Goal: Task Accomplishment & Management: Manage account settings

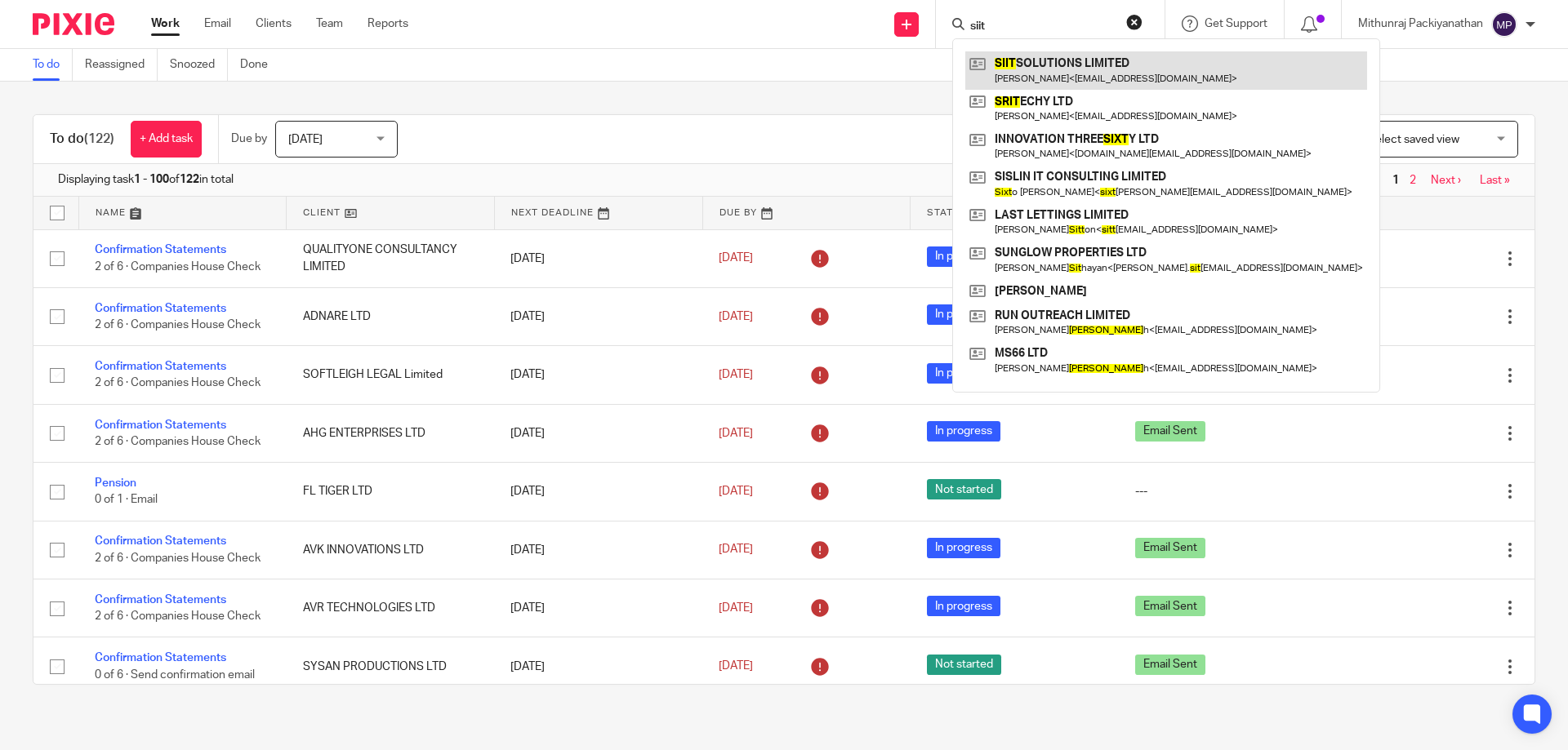
type input "siit"
click at [1047, 72] on link at bounding box center [1167, 70] width 401 height 38
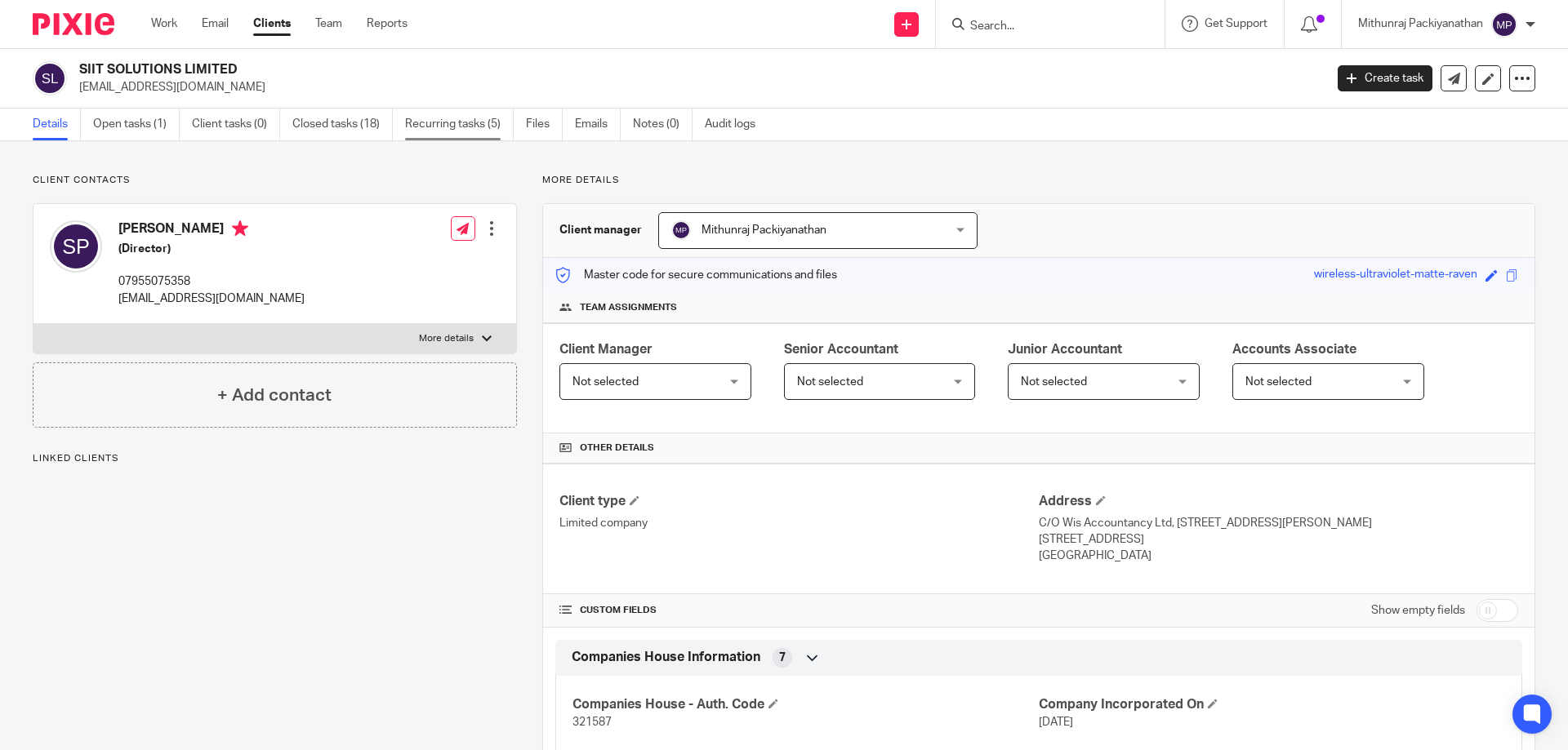
click at [448, 131] on link "Recurring tasks (5)" at bounding box center [459, 124] width 108 height 31
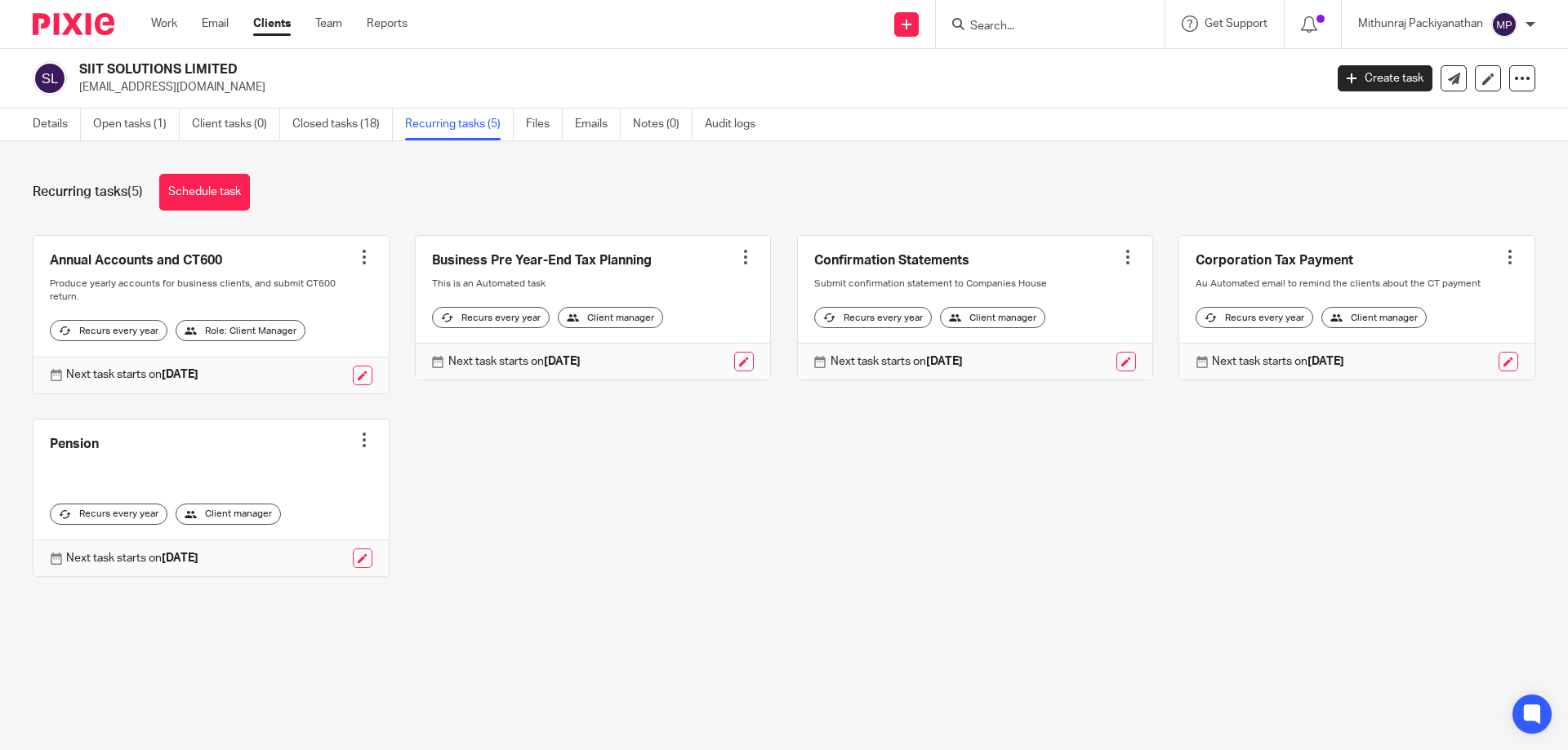
click at [737, 263] on div at bounding box center [746, 257] width 17 height 17
click at [701, 365] on span "Cancel schedule" at bounding box center [673, 361] width 86 height 11
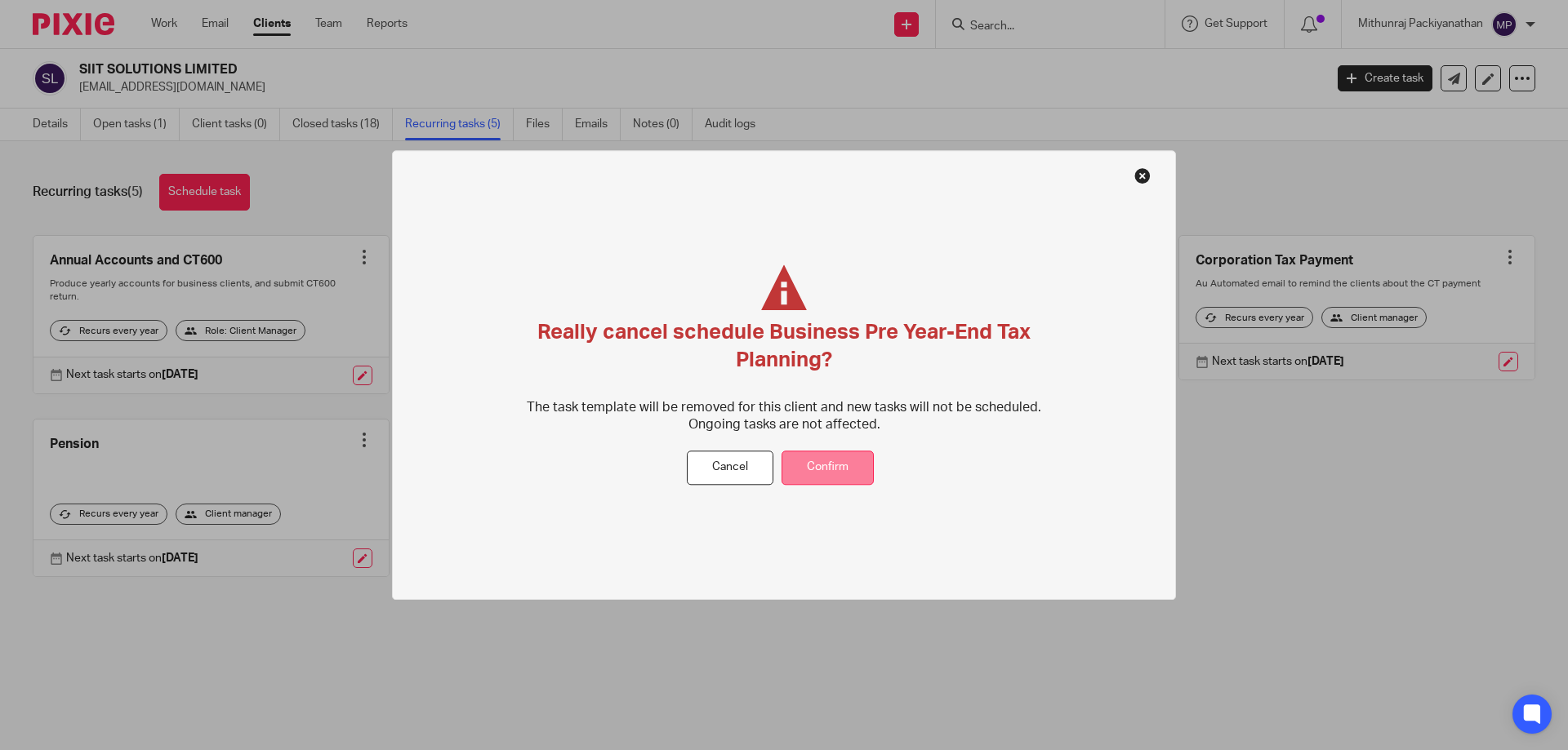
click at [828, 466] on button "Confirm" at bounding box center [828, 468] width 93 height 35
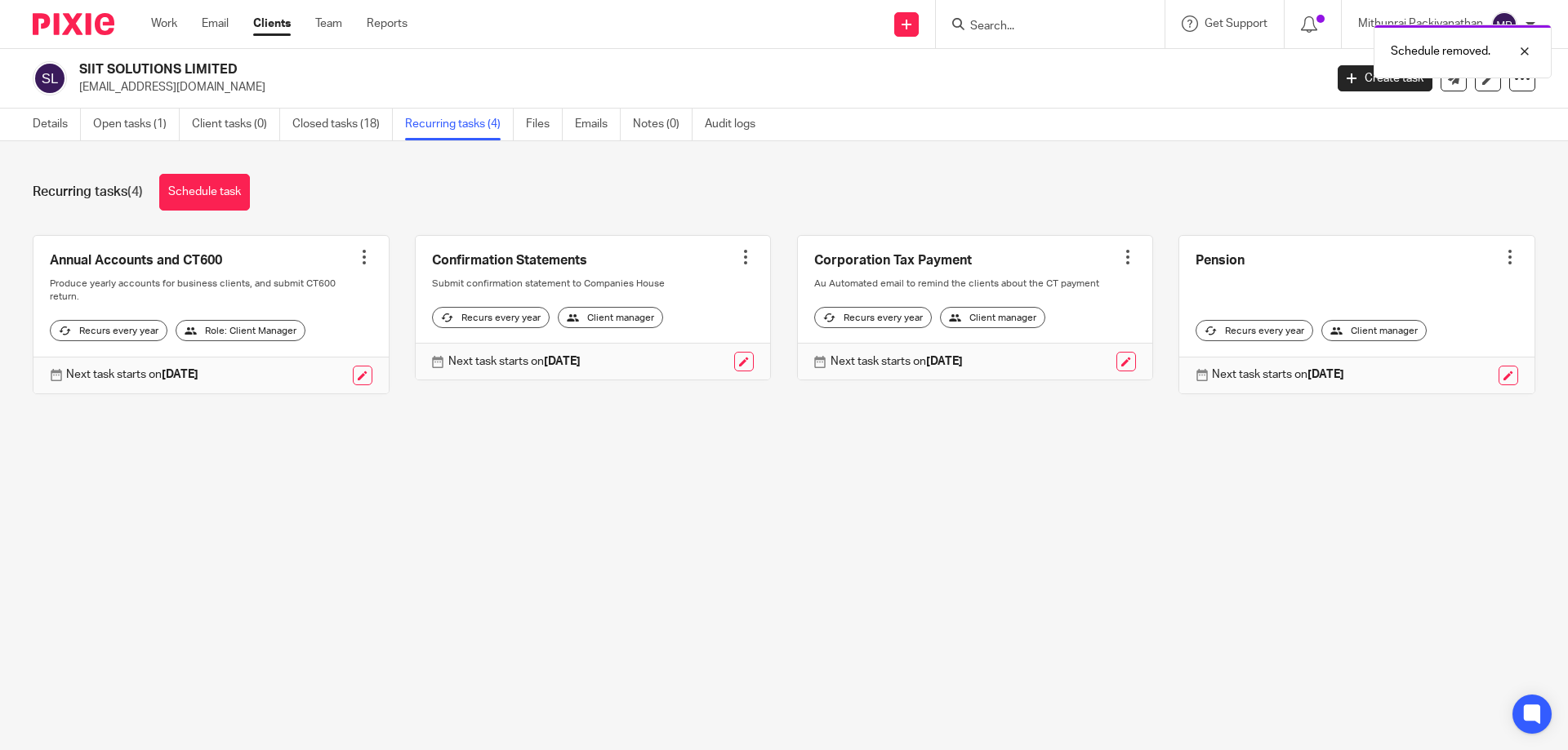
click at [1502, 256] on div at bounding box center [1511, 257] width 17 height 17
click at [1448, 358] on span "Cancel schedule" at bounding box center [1426, 361] width 86 height 11
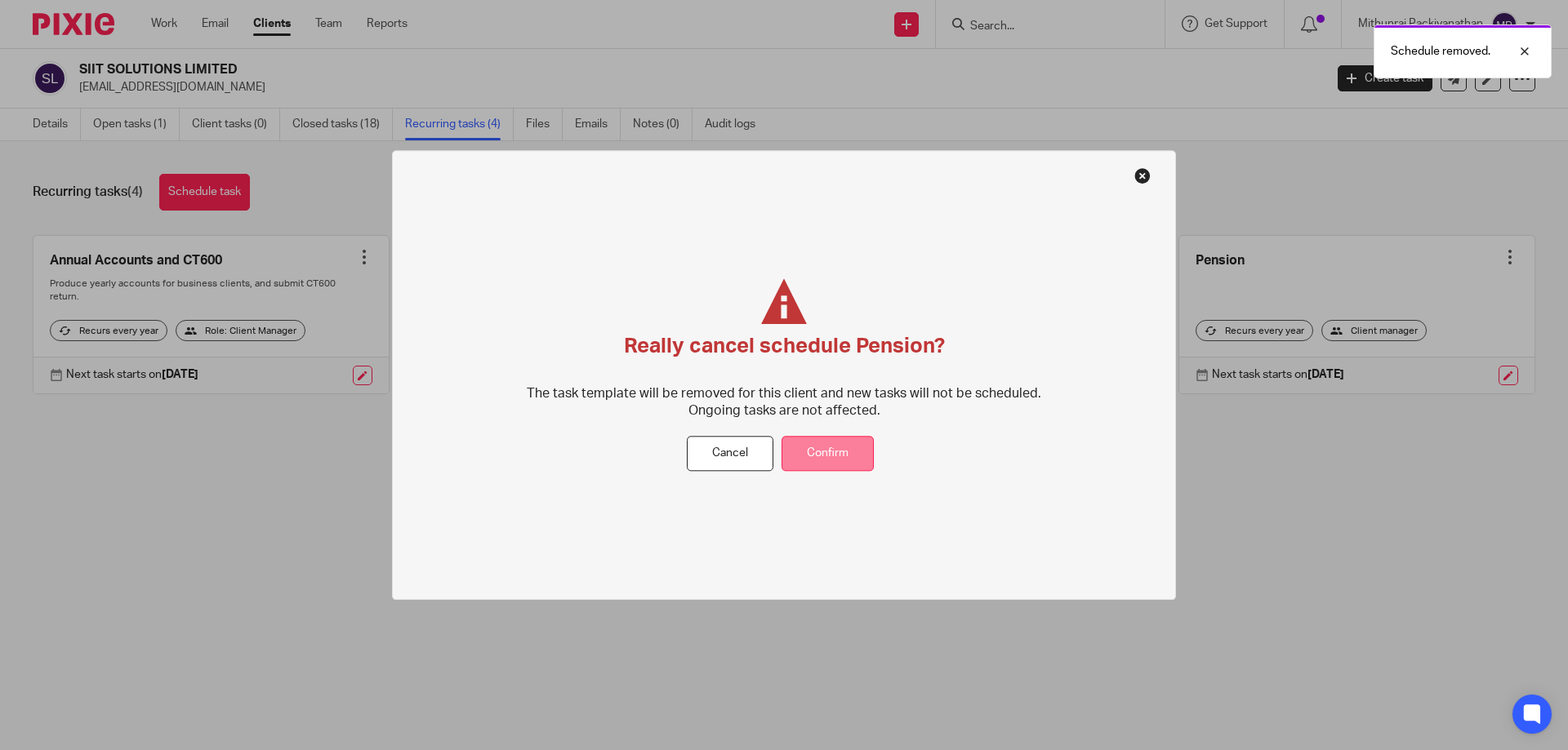
click at [871, 451] on button "Confirm" at bounding box center [828, 454] width 93 height 35
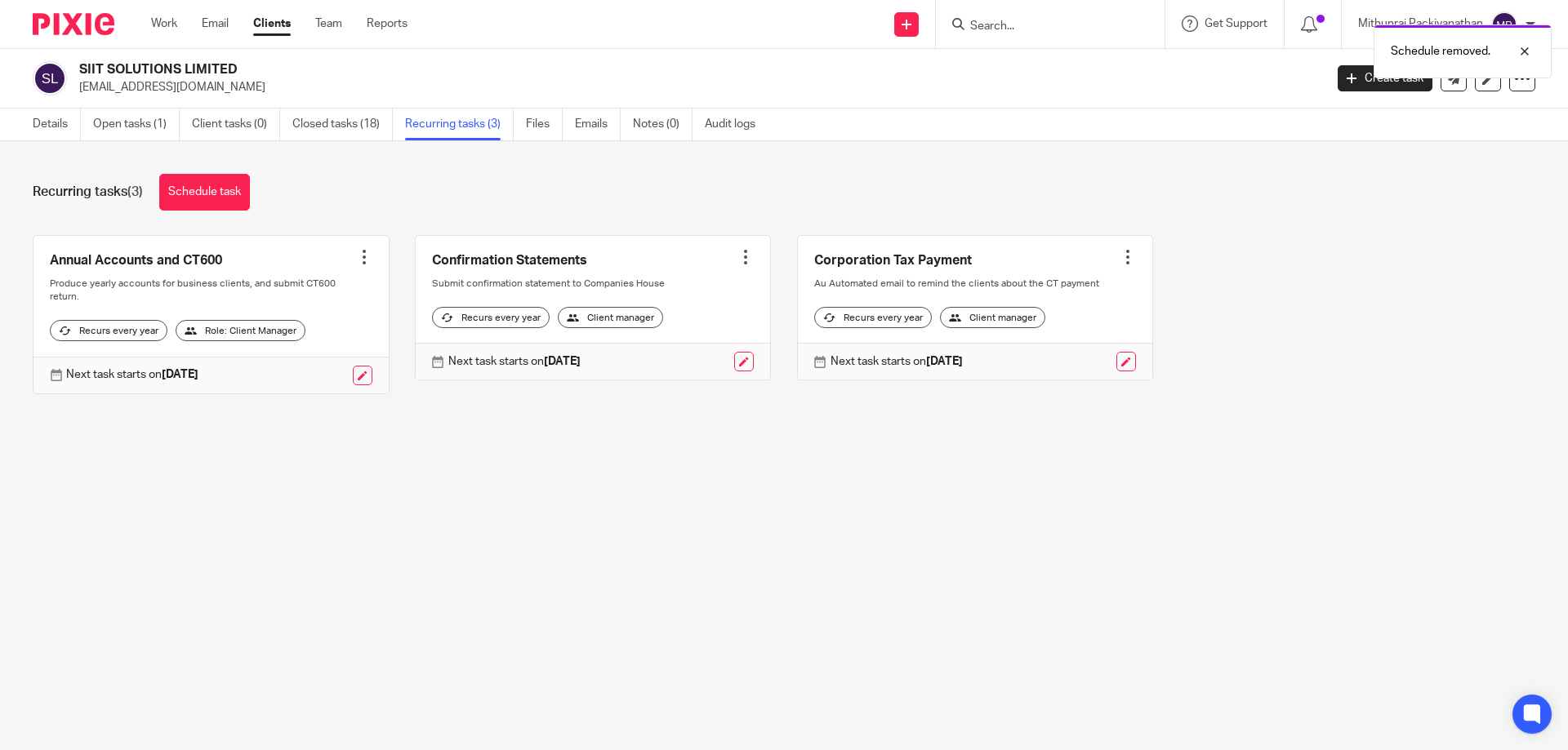
click at [1120, 259] on div at bounding box center [1129, 257] width 17 height 17
click at [1057, 361] on span "Cancel schedule" at bounding box center [1050, 361] width 86 height 11
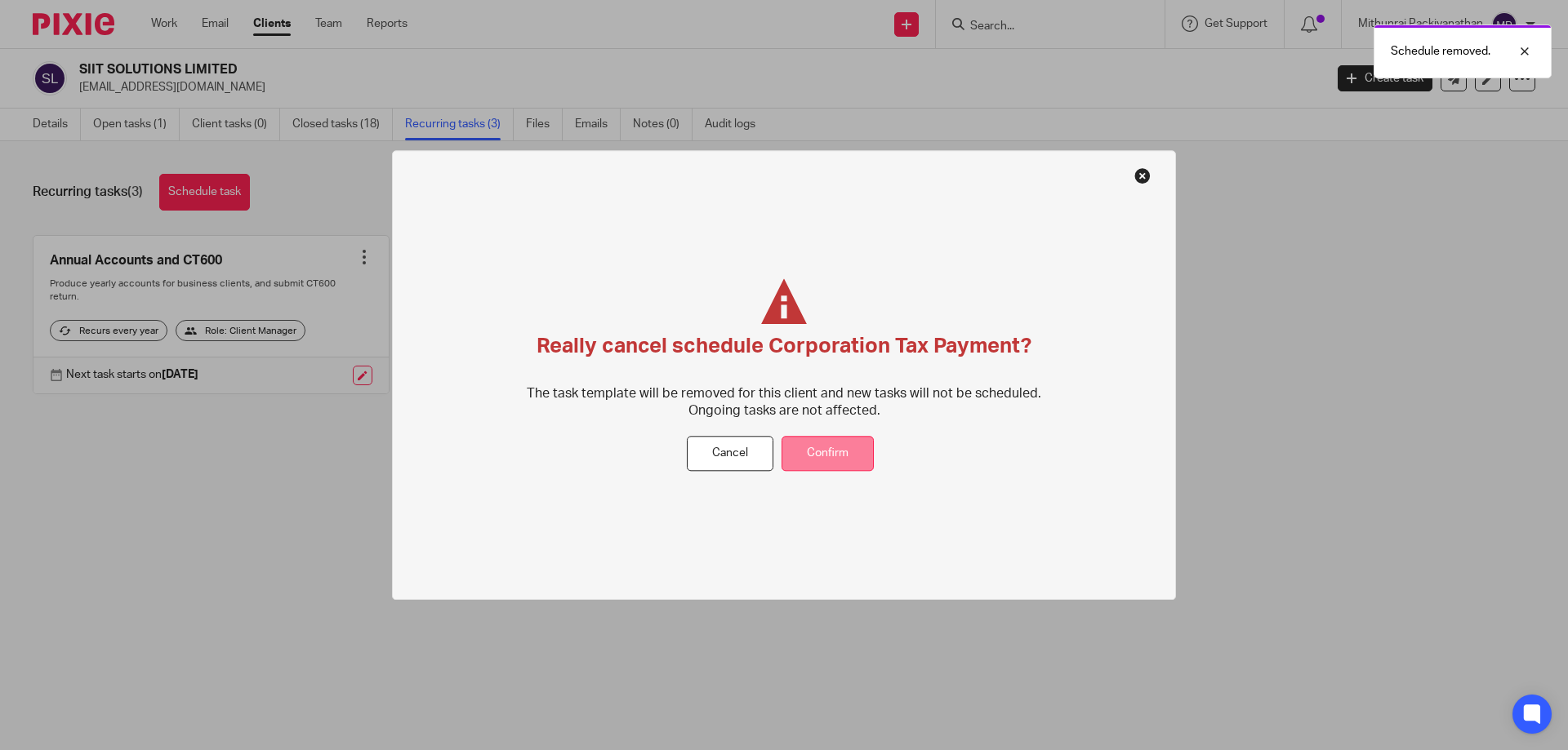
click at [788, 459] on button "Confirm" at bounding box center [828, 454] width 93 height 35
